Goal: Use online tool/utility: Use online tool/utility

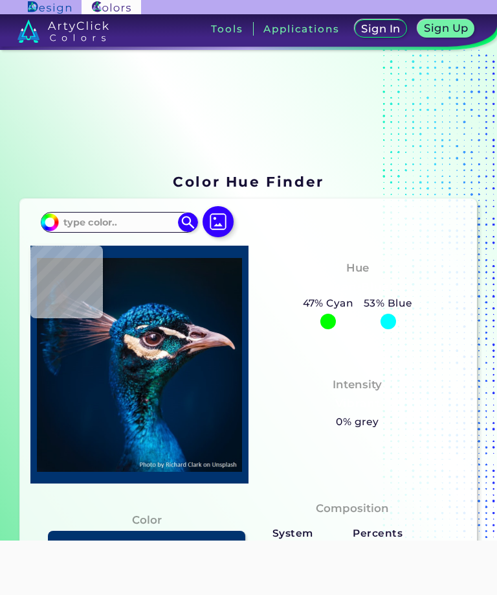
click at [223, 29] on h3 "Tools" at bounding box center [227, 29] width 32 height 10
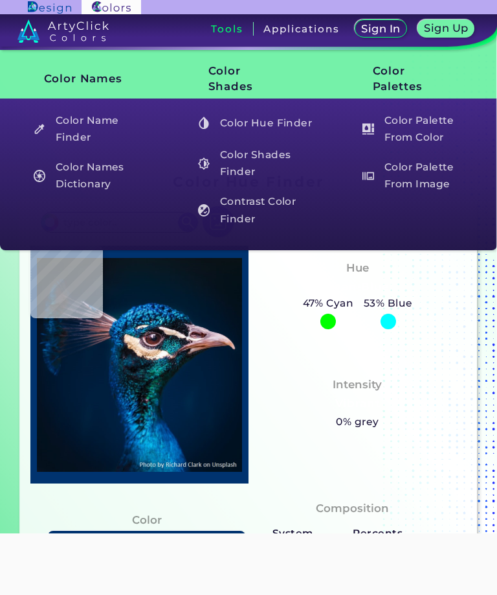
click at [227, 124] on h5 "Color Hue Finder" at bounding box center [254, 123] width 124 height 25
click at [214, 82] on h3 "Color Shades" at bounding box center [249, 78] width 124 height 43
click at [82, 128] on h5 "Color Name Finder" at bounding box center [89, 129] width 124 height 37
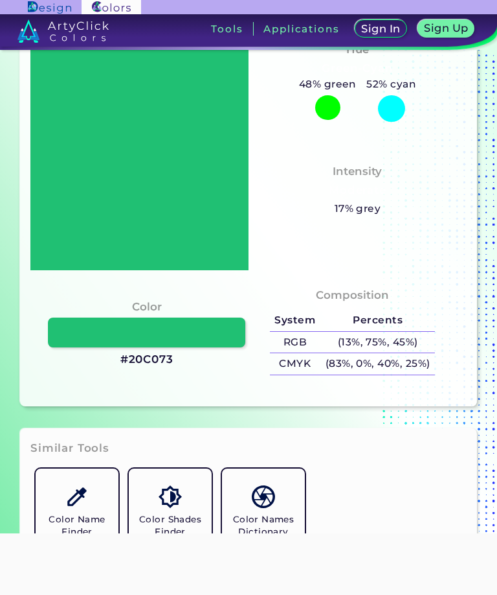
click at [179, 164] on div at bounding box center [139, 151] width 218 height 238
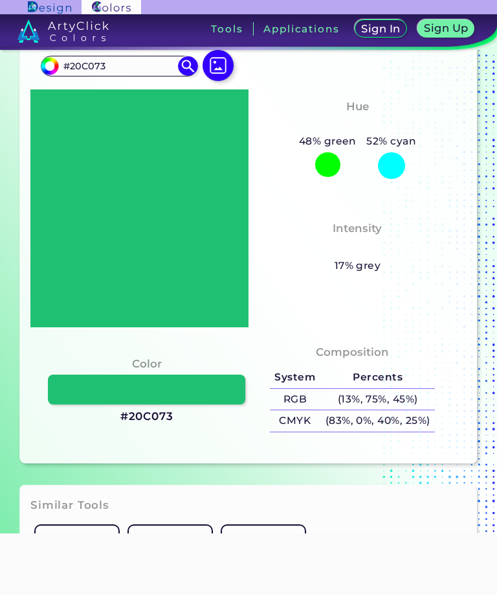
scroll to position [151, 0]
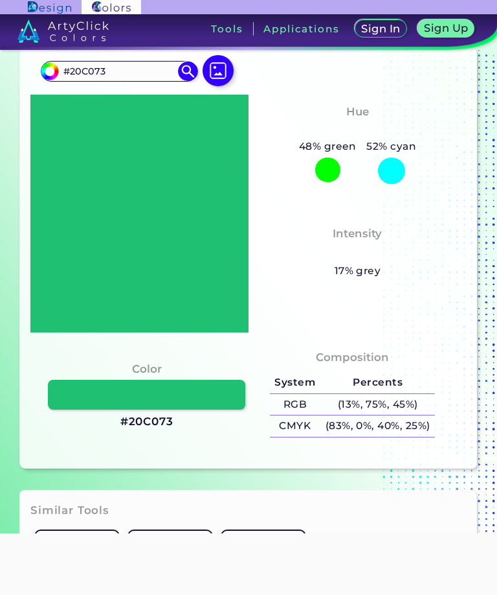
click at [49, 78] on input "#20c073" at bounding box center [48, 70] width 16 height 16
type input "#203c73"
type input "#203C73"
type input "#202173"
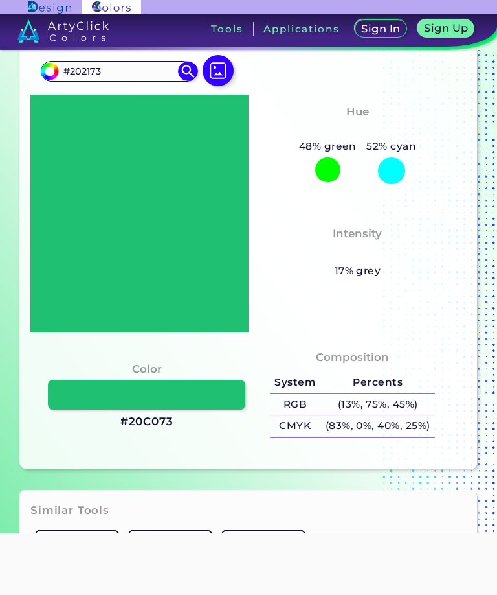
type input "#201073"
type input "#200073"
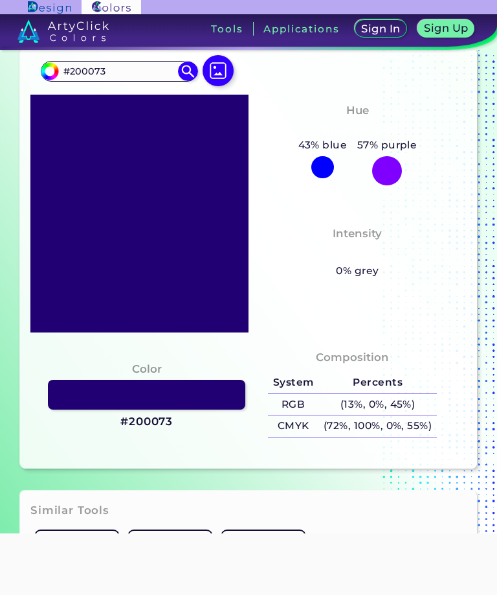
type input "#200032"
type input "#200029"
type input "#200021"
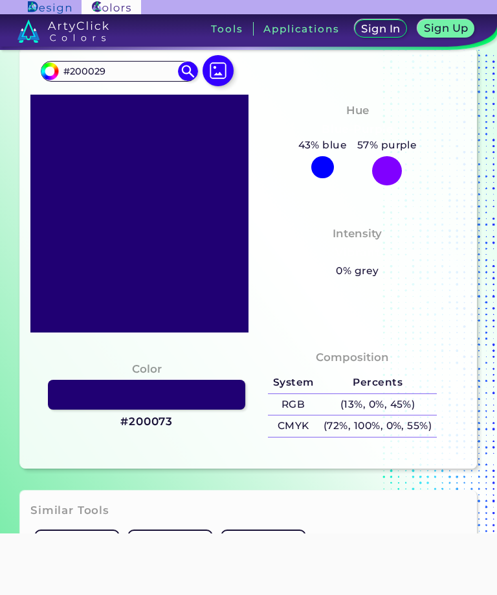
type input "#200021"
type input "#20001d"
type input "#20001D"
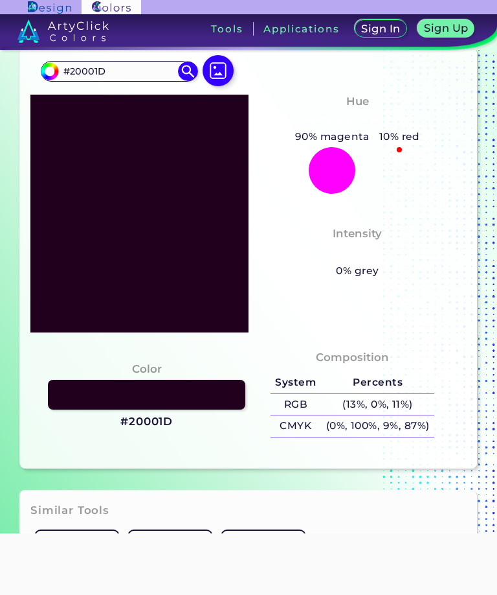
type input "#200011"
type input "#20000a"
type input "#20000A"
type input "#200003"
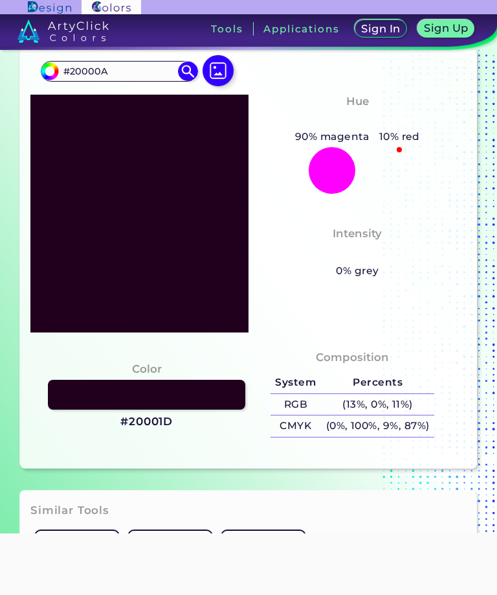
type input "#200003"
type input "#200000"
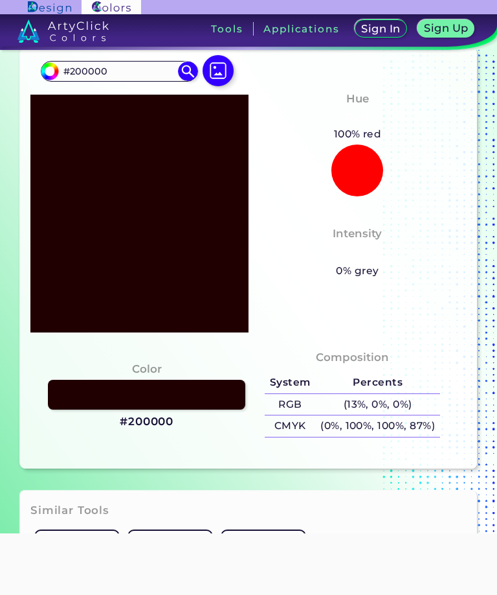
type input "#208000"
type input "#209d00"
type input "#209D00"
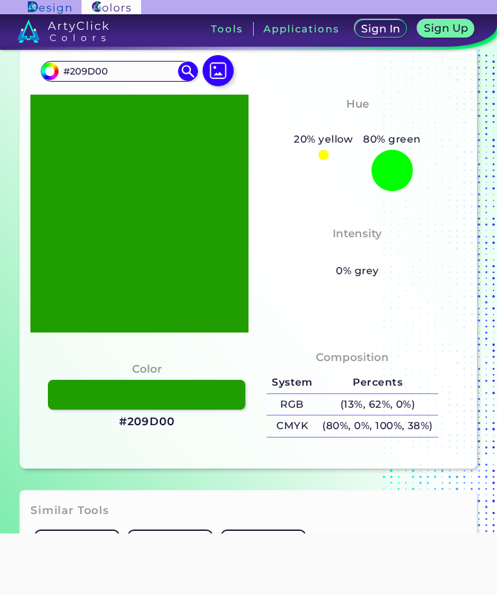
type input "#20a600"
type input "#20A600"
type input "#20ab00"
type input "#20AB00"
type input "#20bc00"
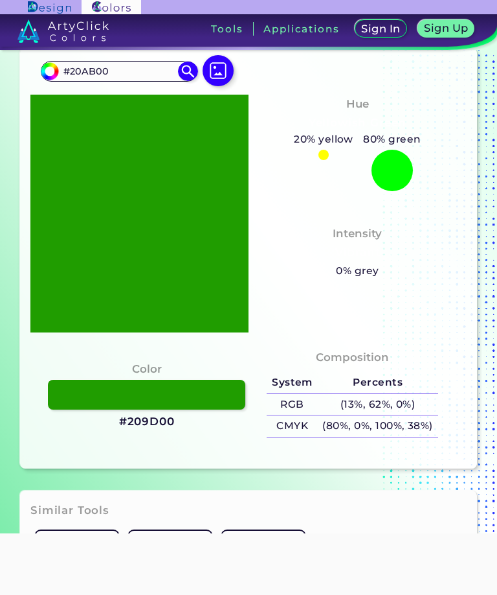
type input "#20BC00"
type input "#20c500"
type input "#20C500"
type input "#20ce00"
type input "#20CE00"
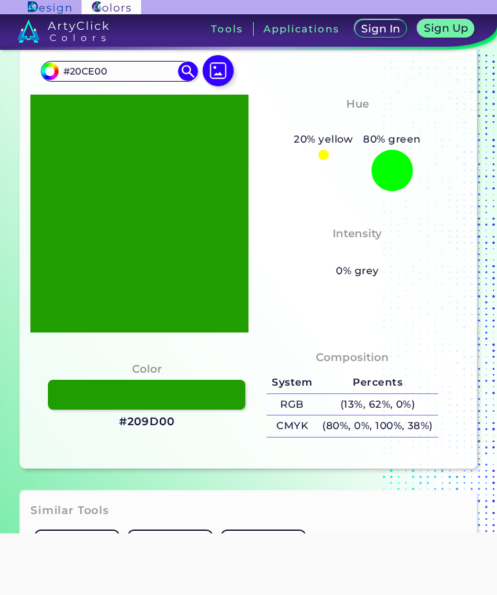
type input "#20d200"
type input "#20D200"
type input "#20e000"
type input "#20E000"
type input "#20e900"
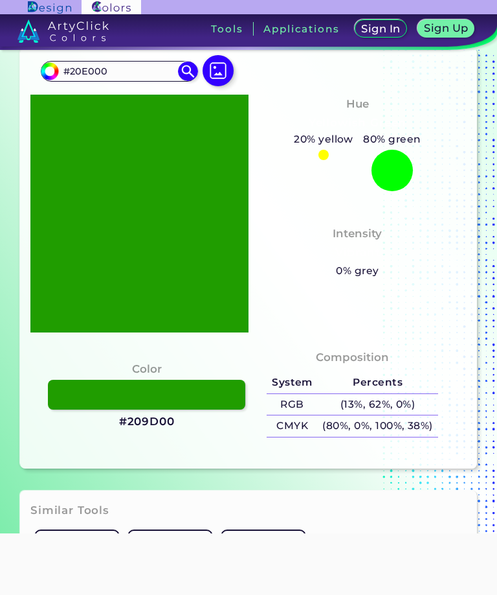
type input "#20E900"
type input "#20f300"
type input "#20F300"
type input "#20fa00"
type input "#20FA00"
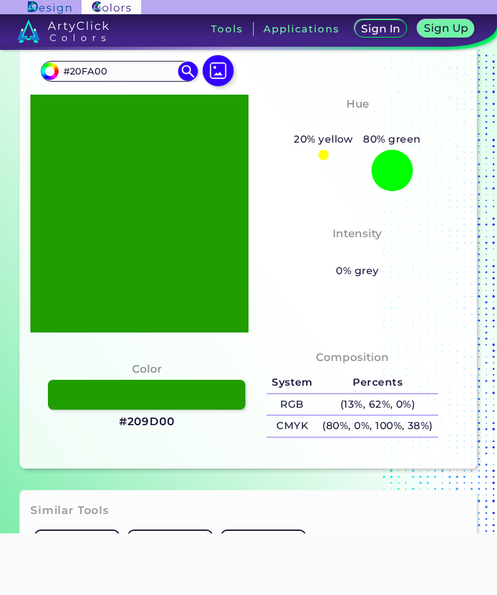
type input "#20fe00"
type input "#20FE00"
type input "#20ff00"
type input "#20FF00"
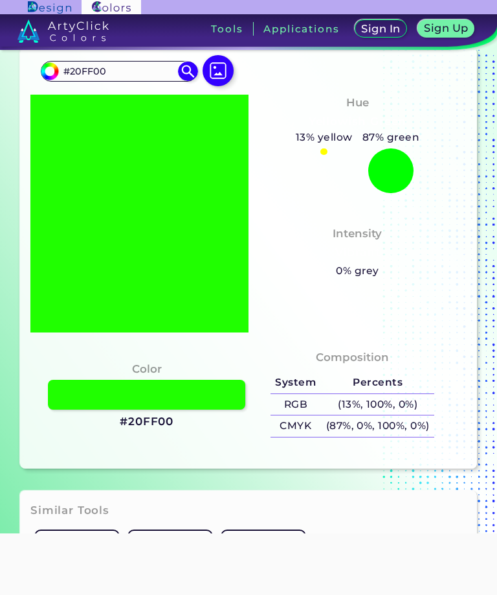
type input "#20f300"
type input "#20F300"
type input "#20f200"
type input "#20F200"
type input "#20f100"
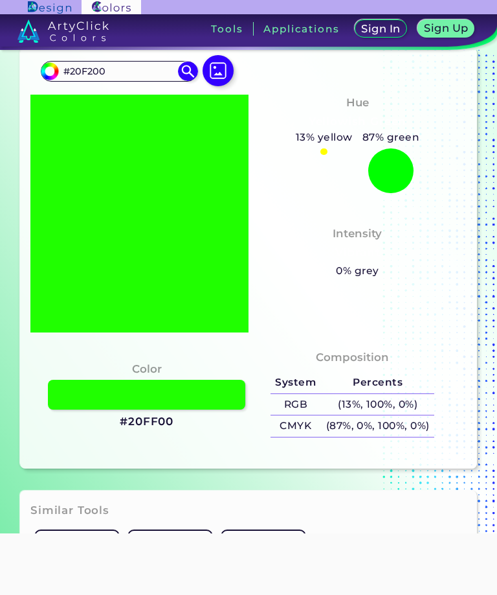
type input "#20F100"
type input "#20ef00"
type input "#20EF00"
type input "#20ee00"
type input "#20EE00"
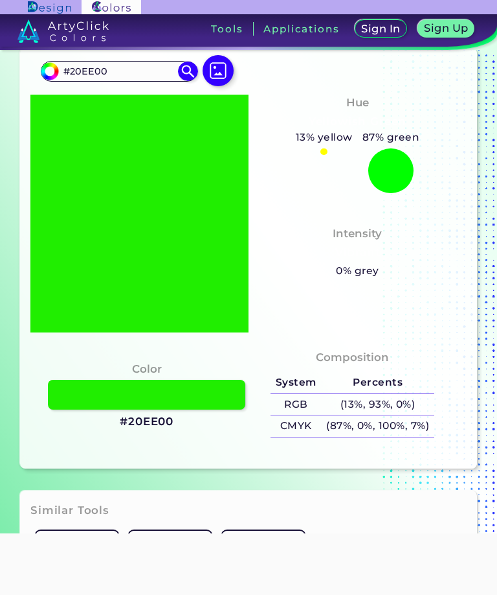
type input "#20ed00"
type input "#20ED00"
type input "#20eb00"
type input "#20EB00"
type input "#20e900"
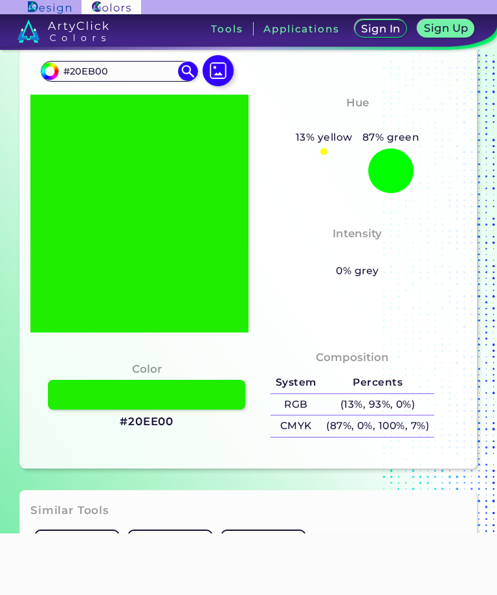
type input "#20E900"
type input "#20e500"
type input "#20E500"
type input "#20df00"
type input "#20DF00"
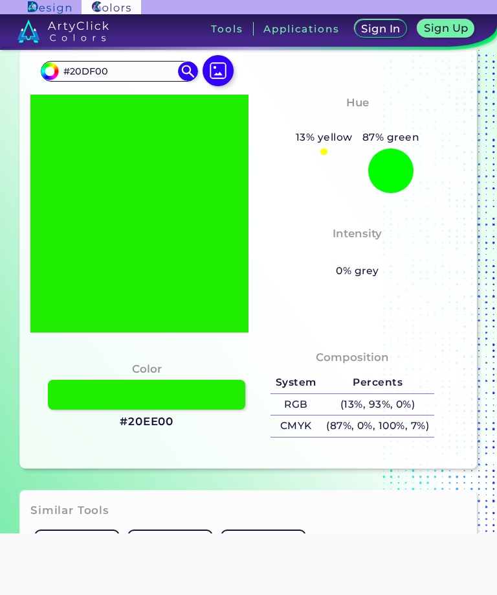
type input "#20d700"
type input "#20D700"
type input "#20cf00"
type input "#20CF00"
type input "#20c600"
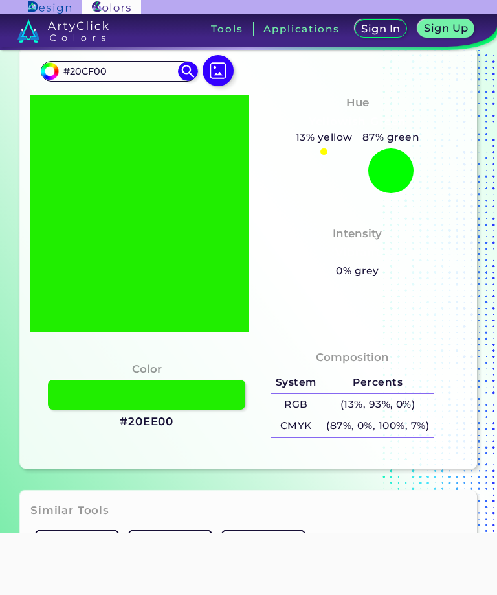
type input "#20C600"
type input "#20bf00"
type input "#20BF00"
type input "#20b700"
type input "#20B700"
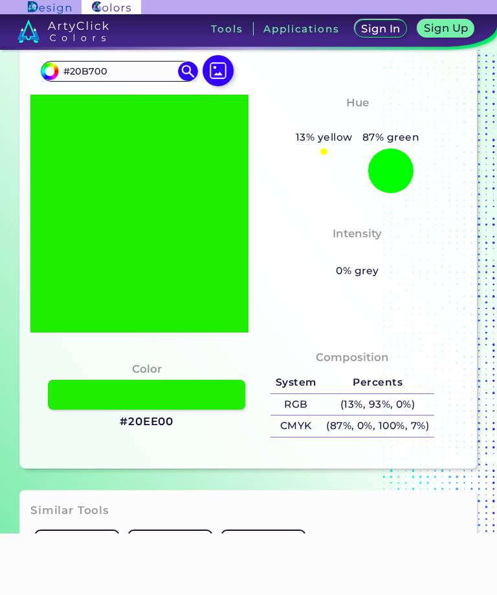
type input "#20b100"
type input "#20B100"
type input "#20ad00"
type input "#20AD00"
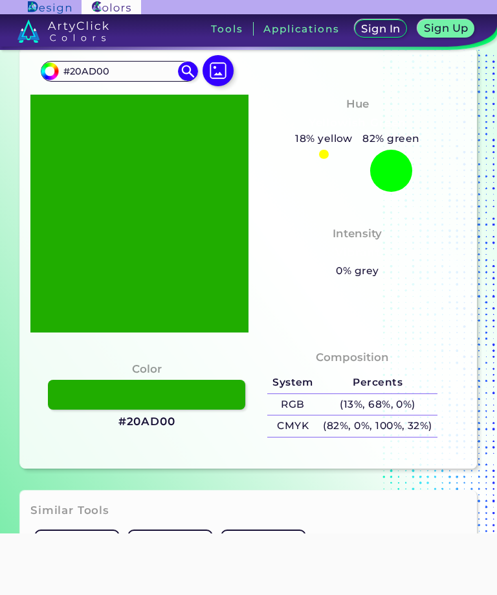
type input "#20a600"
type input "#20A600"
type input "#20a100"
type input "#20A100"
type input "#209e00"
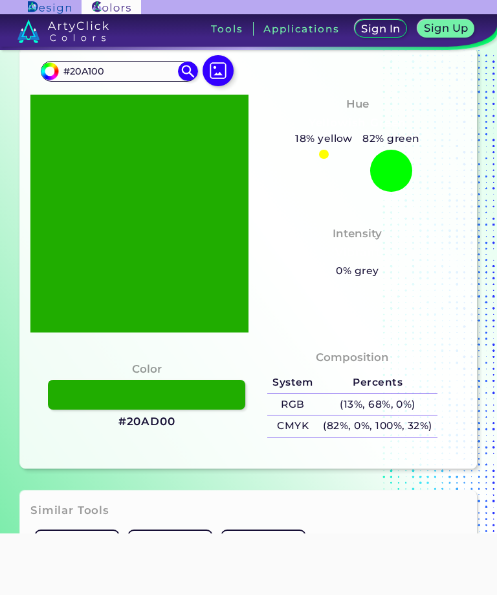
type input "#209E00"
type input "#209a00"
type input "#209A00"
type input "#209900"
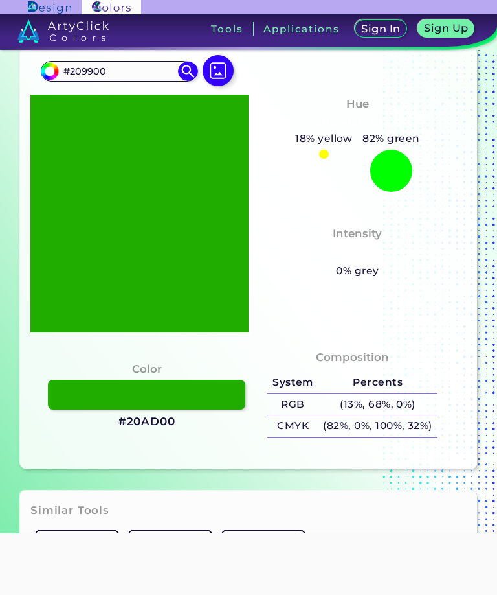
type input "#209700"
type input "#209400"
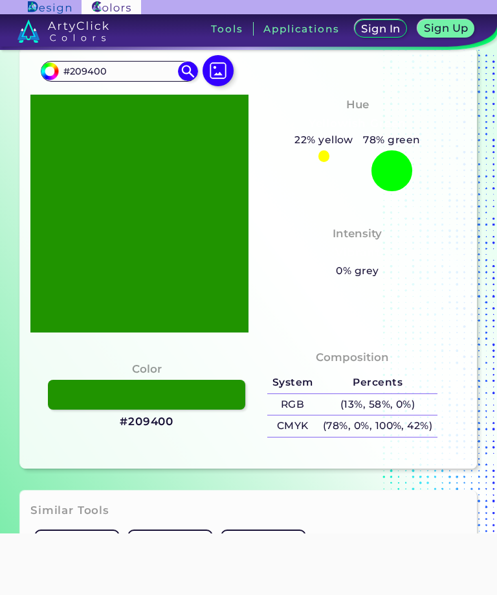
type input "#209100"
type input "#208f00"
type input "#208F00"
type input "#208700"
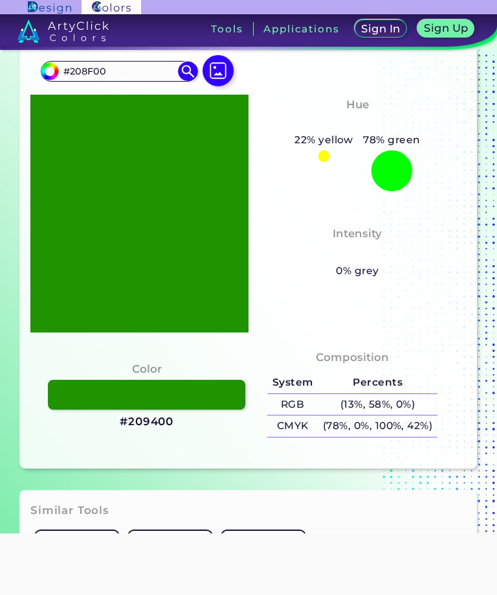
type input "#208700"
type input "#208400"
type input "#207b00"
type input "#207B00"
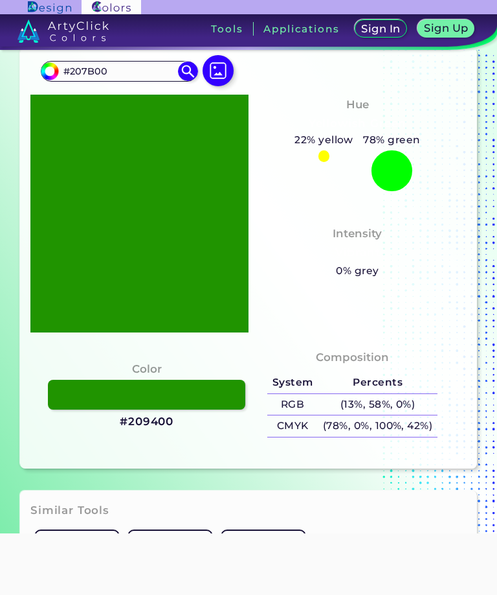
type input "#207300"
type input "#206c00"
type input "#206C00"
type input "#206800"
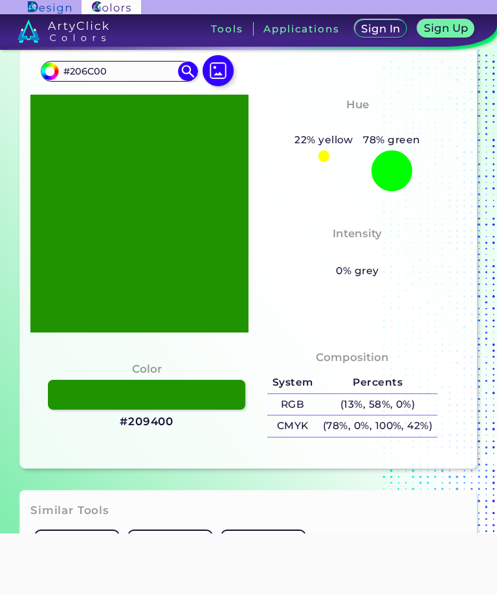
type input "#206800"
type input "#206600"
type input "#206400"
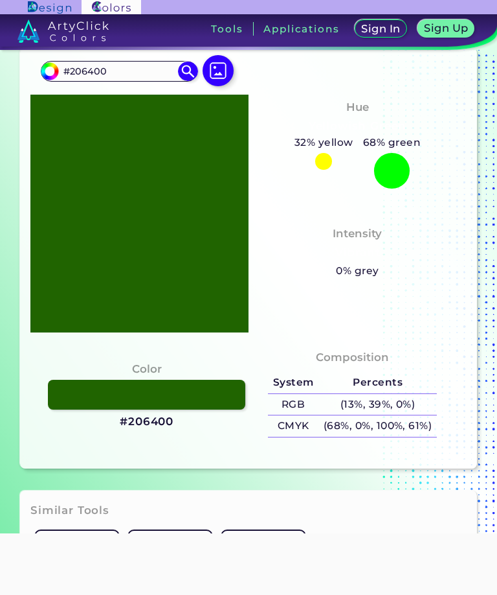
type input "#206200"
type input "#205f00"
type input "#205F00"
type input "#205e00"
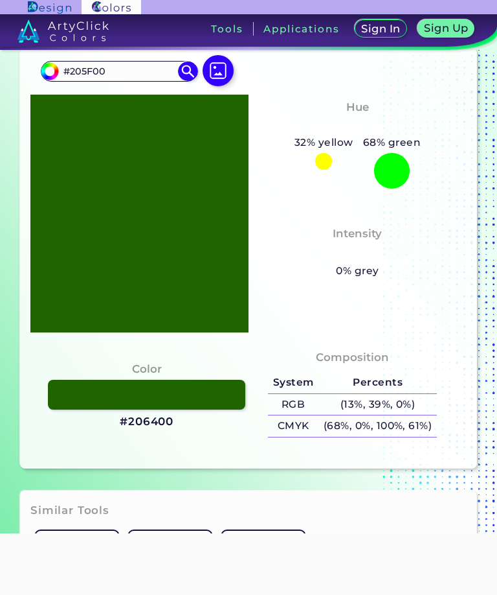
type input "#205E00"
type input "#205b00"
type input "#205B00"
type input "#205900"
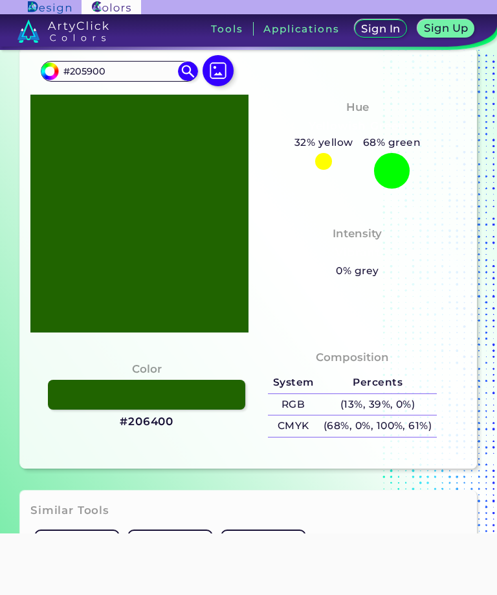
type input "#205300"
type input "#204a00"
type input "#204A00"
type input "#204300"
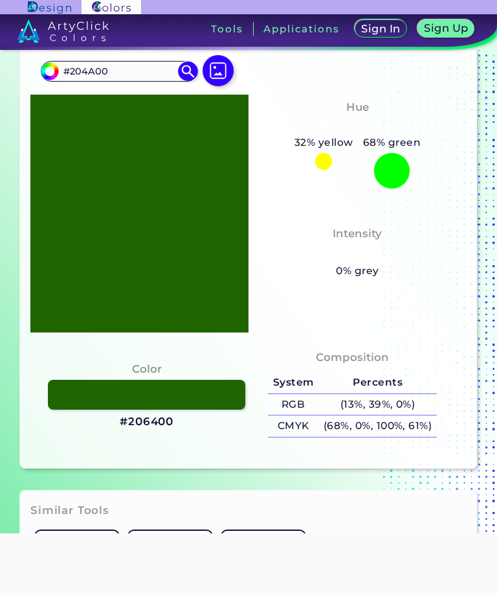
type input "#204300"
type input "#203f00"
type input "#203F00"
type input "#203500"
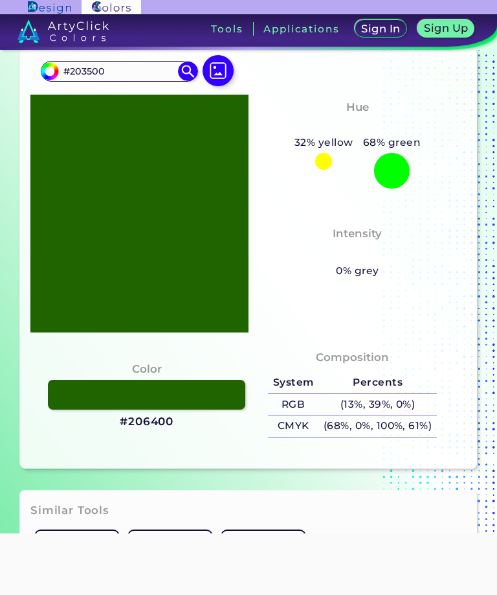
type input "#203100"
type input "#202f00"
type input "#202F00"
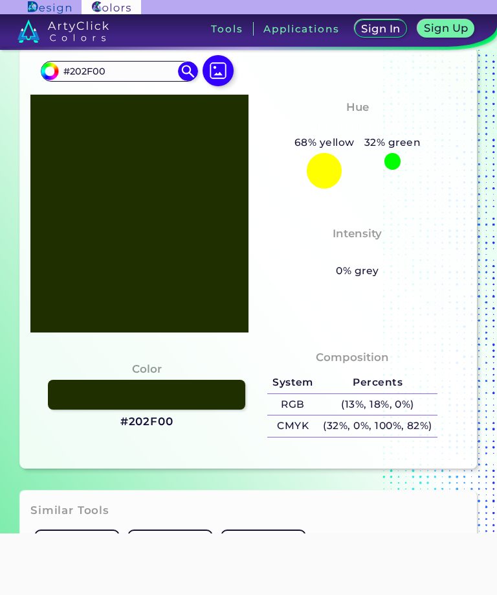
type input "#203000"
type input "#203200"
type input "#203400"
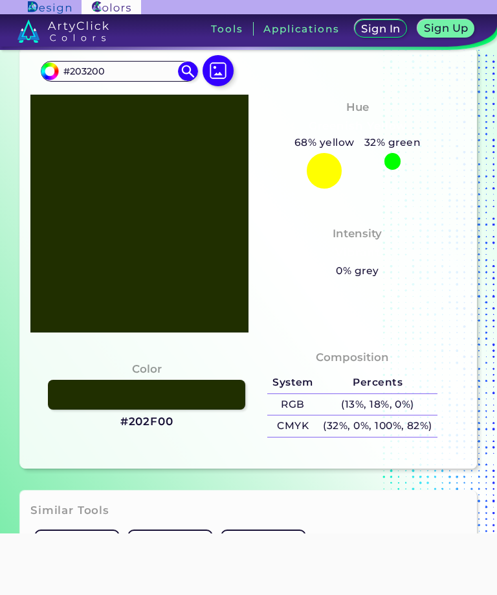
type input "#203400"
type input "#203500"
type input "#203600"
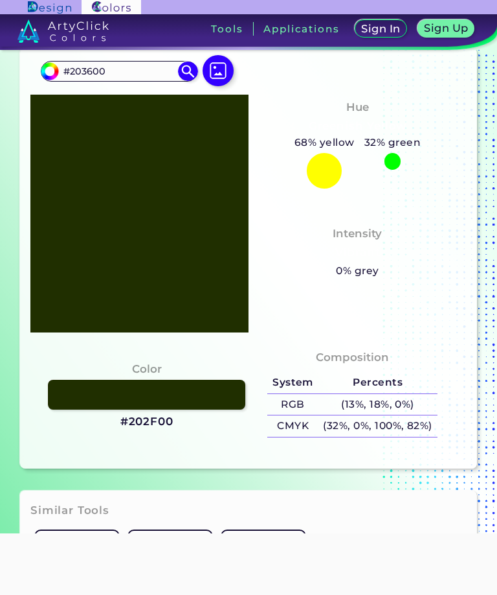
type input "#203700"
type input "#203800"
type input "#203b00"
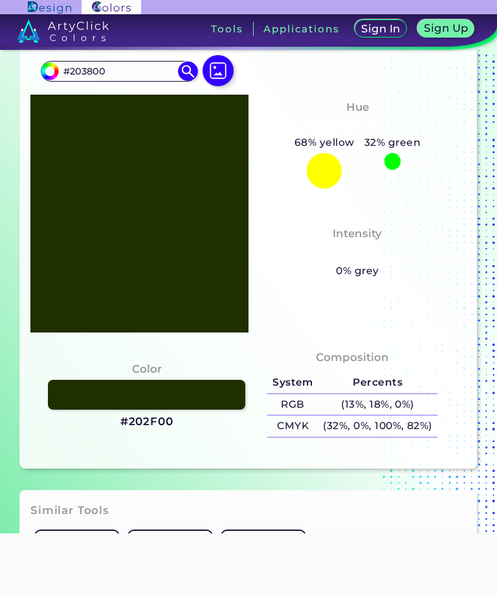
type input "#203B00"
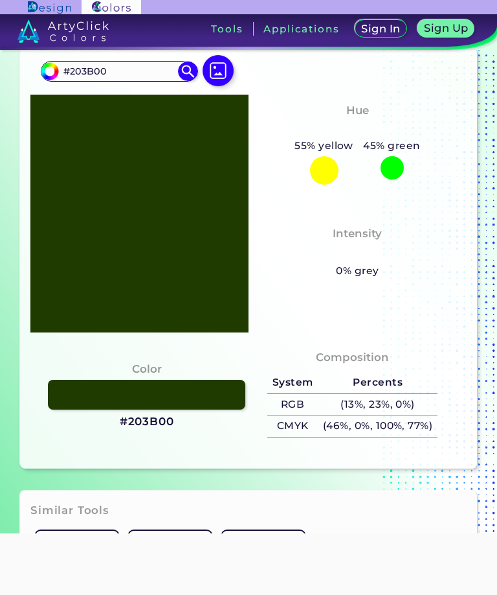
type input "#204000"
type input "#204500"
type input "#204800"
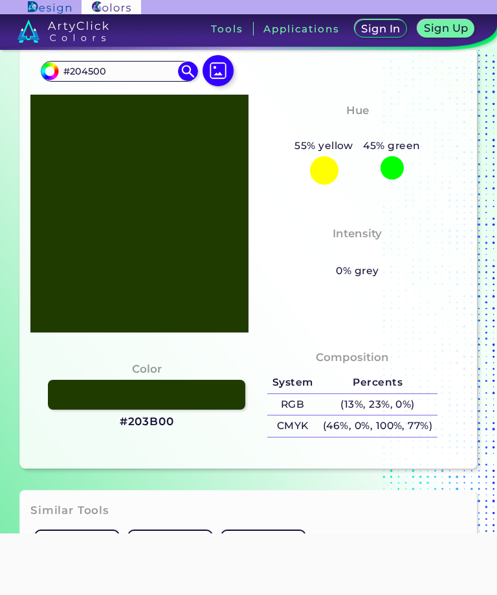
type input "#204800"
type input "#204900"
type input "#204b00"
type input "#204B00"
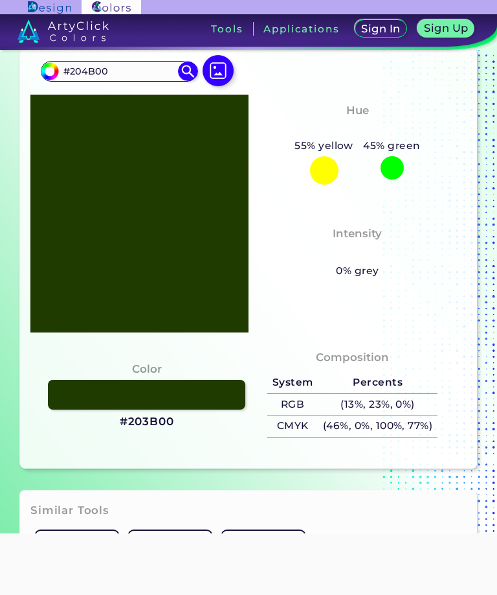
type input "#204c00"
type input "#204C00"
type input "#204e00"
type input "#204E00"
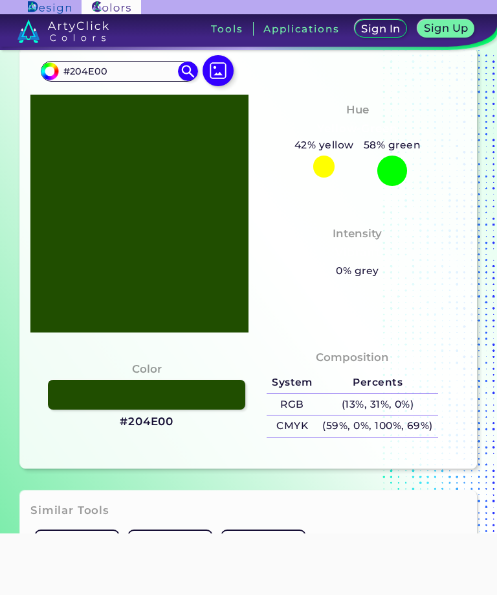
type input "#205000"
type input "#205100"
type input "#205000"
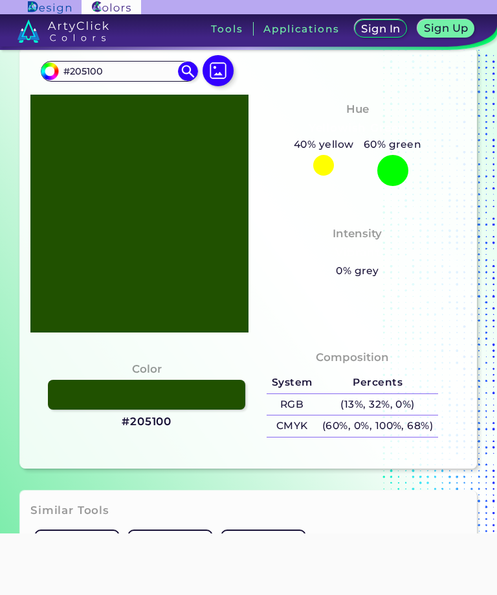
type input "#205000"
type input "#204e00"
type input "#204E00"
type input "#204b00"
type input "#204B00"
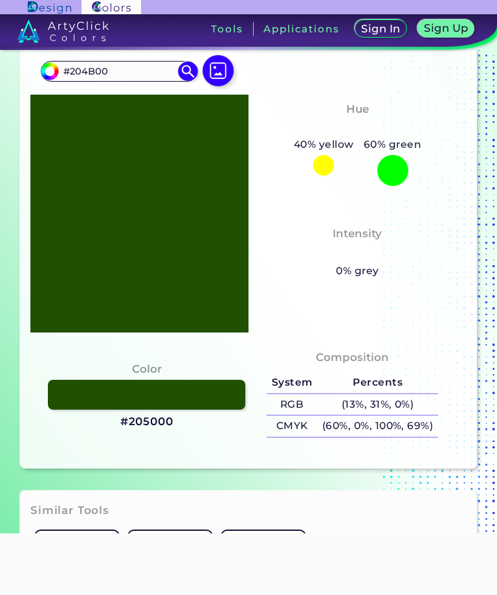
type input "#204a00"
type input "#204A00"
type input "#204600"
type input "#204500"
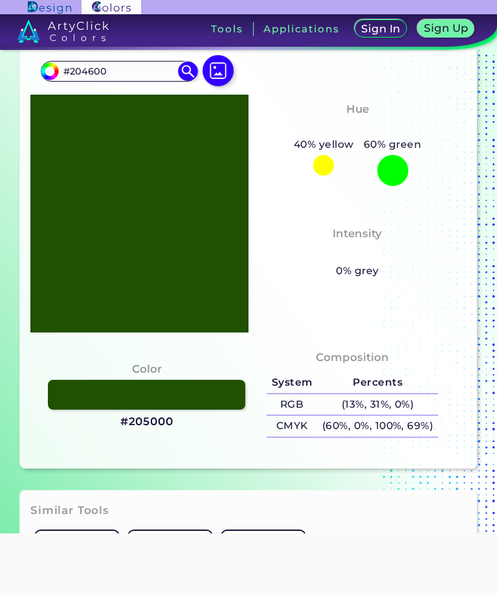
type input "#204500"
type input "#203f00"
type input "#203F00"
type input "#203e00"
type input "#203E00"
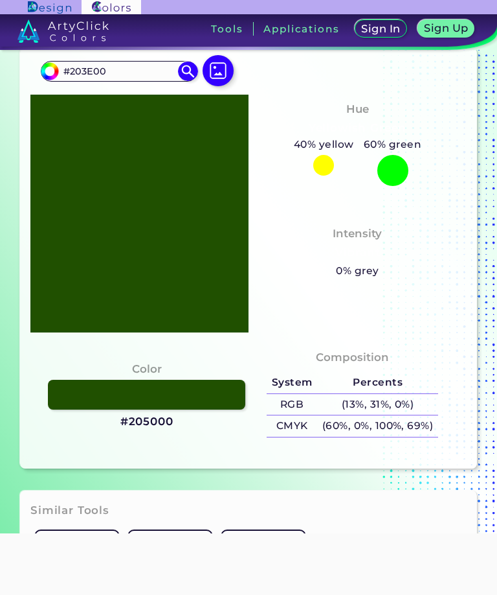
type input "#203900"
type input "#203600"
type input "#203400"
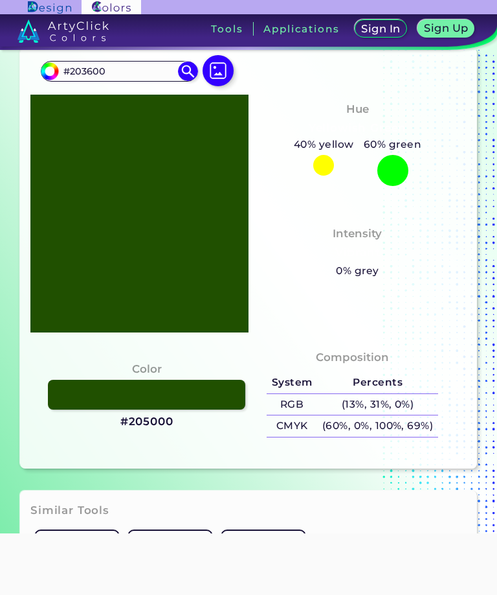
type input "#203400"
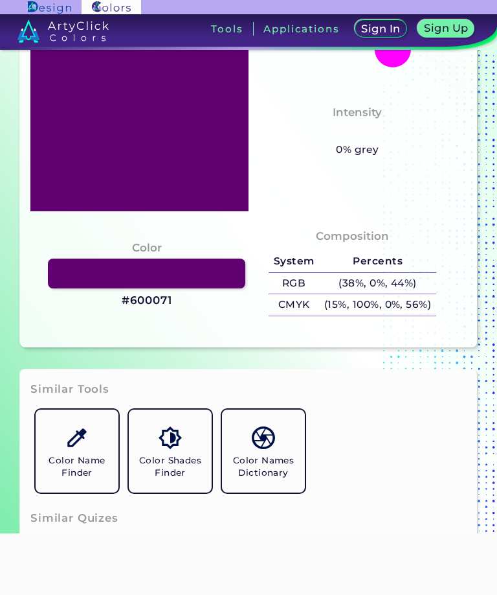
scroll to position [301, 0]
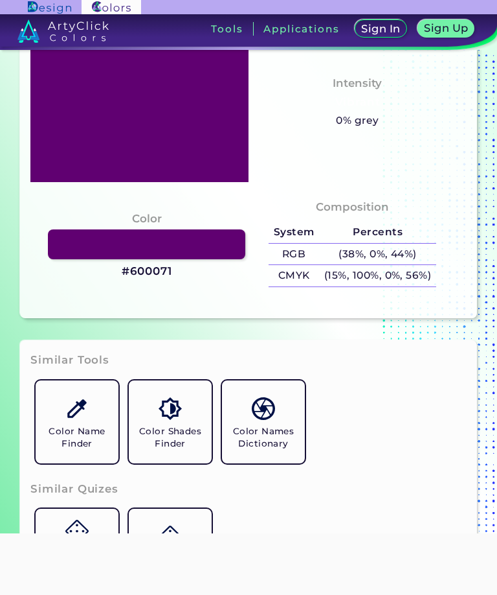
click at [146, 141] on div at bounding box center [139, 63] width 218 height 238
click at [145, 228] on h4 "Color" at bounding box center [147, 218] width 30 height 19
click at [128, 259] on link at bounding box center [147, 244] width 198 height 30
